Goal: Information Seeking & Learning: Learn about a topic

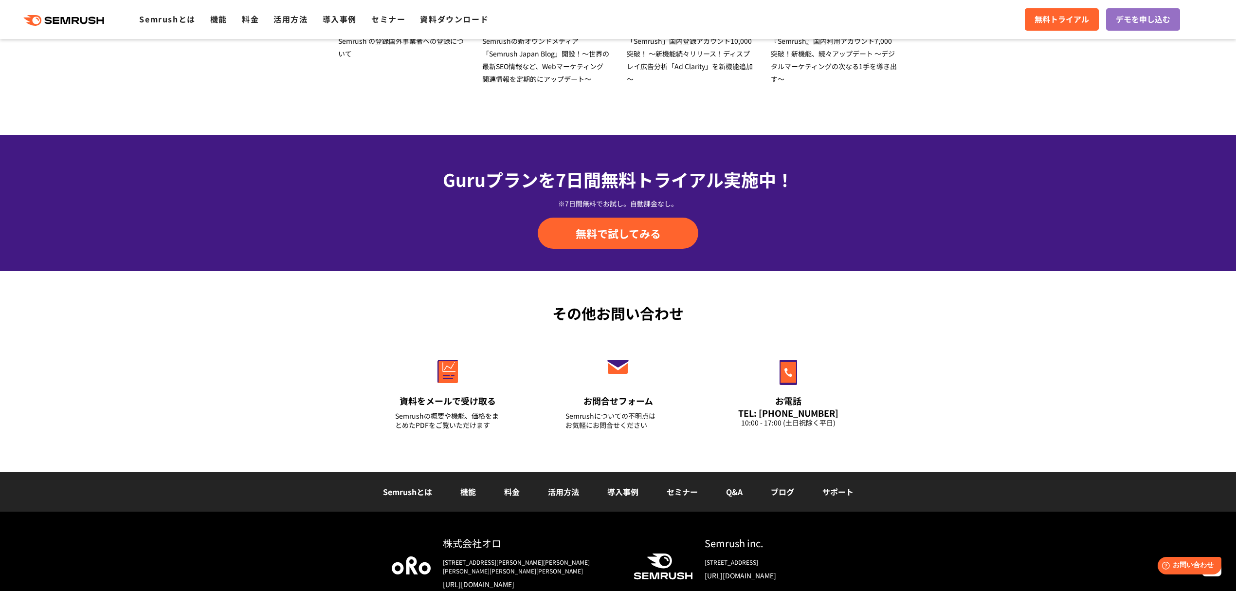
scroll to position [3255, 0]
